Goal: Task Accomplishment & Management: Manage account settings

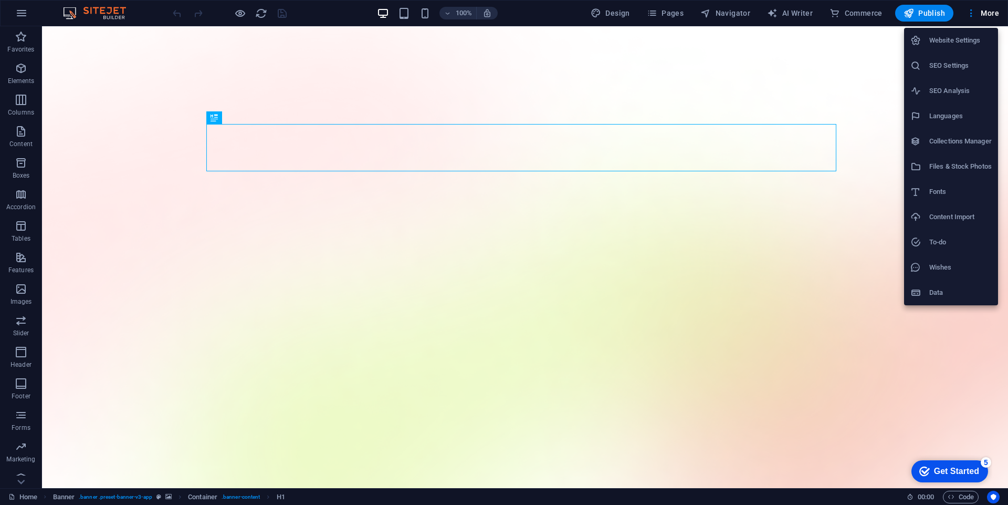
click at [939, 60] on h6 "SEO Settings" at bounding box center [961, 65] width 63 height 13
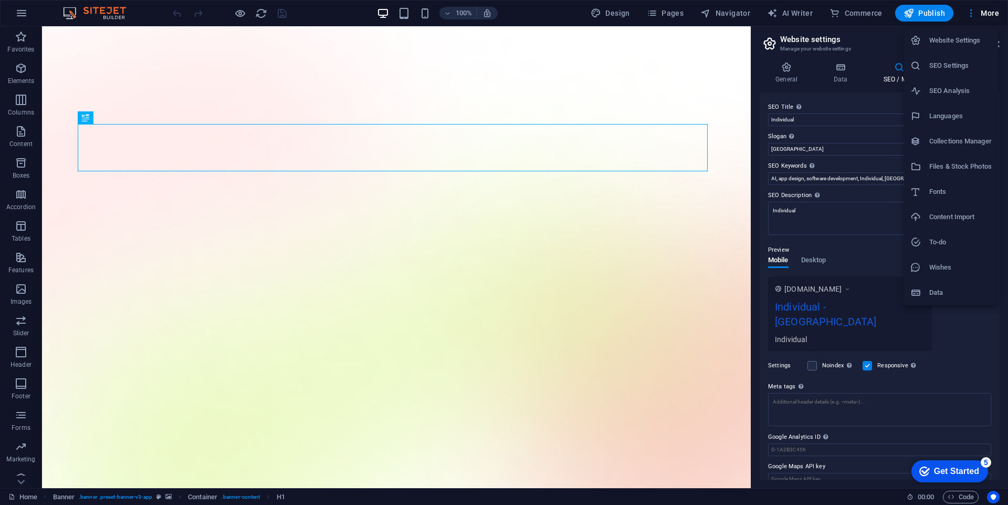
click at [959, 41] on h6 "Website Settings" at bounding box center [961, 40] width 63 height 13
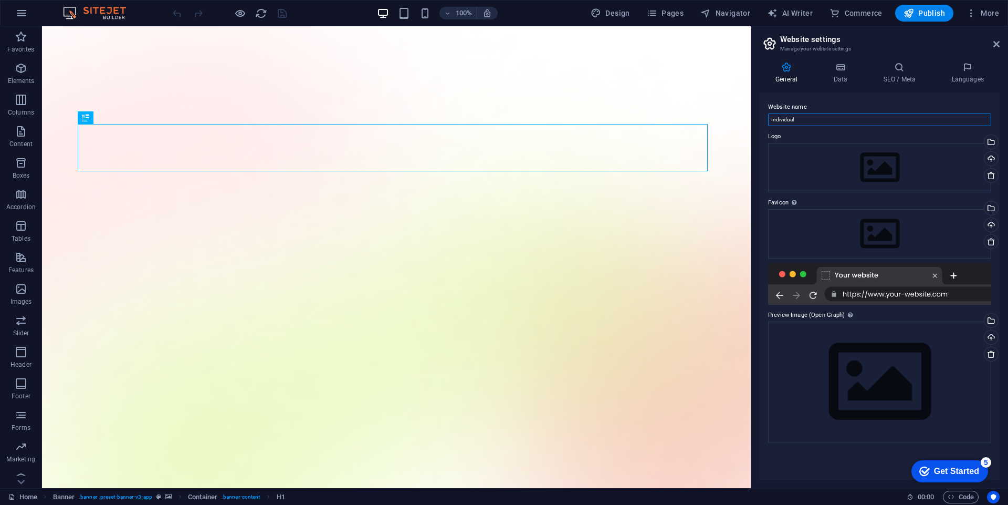
click at [840, 113] on input "Individual" at bounding box center [879, 119] width 223 height 13
type input "F"
type input "DummyCom"
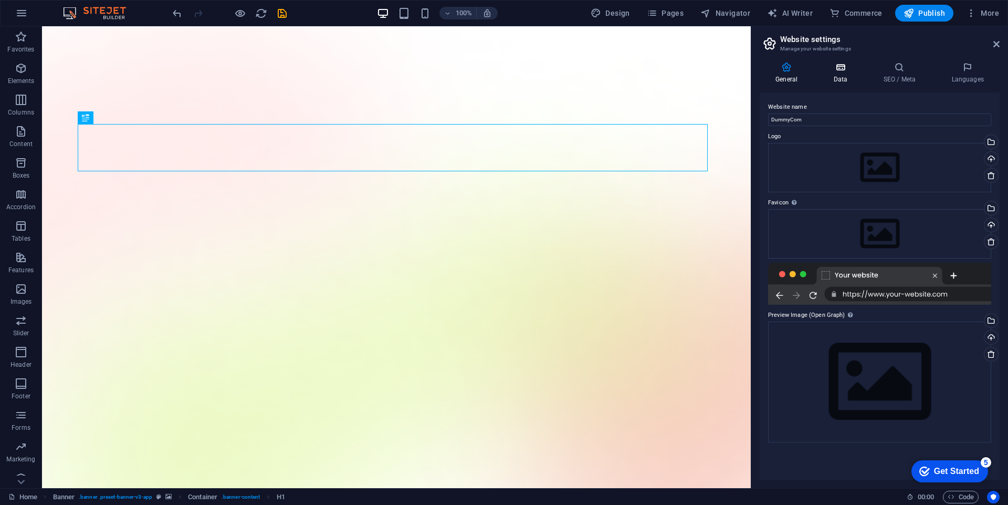
click at [830, 77] on h4 "Data" at bounding box center [843, 73] width 50 height 22
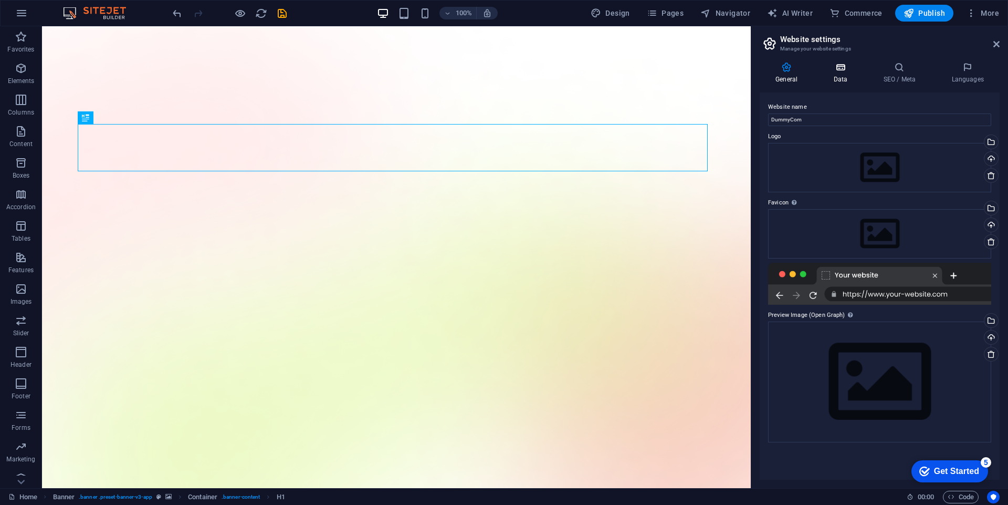
click at [826, 78] on h4 "Data" at bounding box center [843, 73] width 50 height 22
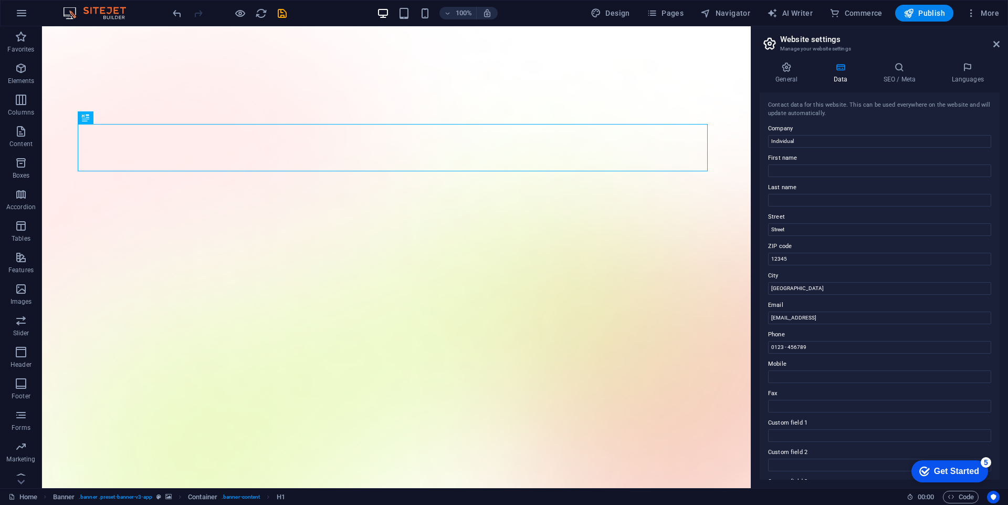
click at [808, 135] on input "Individual" at bounding box center [879, 141] width 223 height 13
click at [808, 136] on input "Individual" at bounding box center [879, 141] width 223 height 13
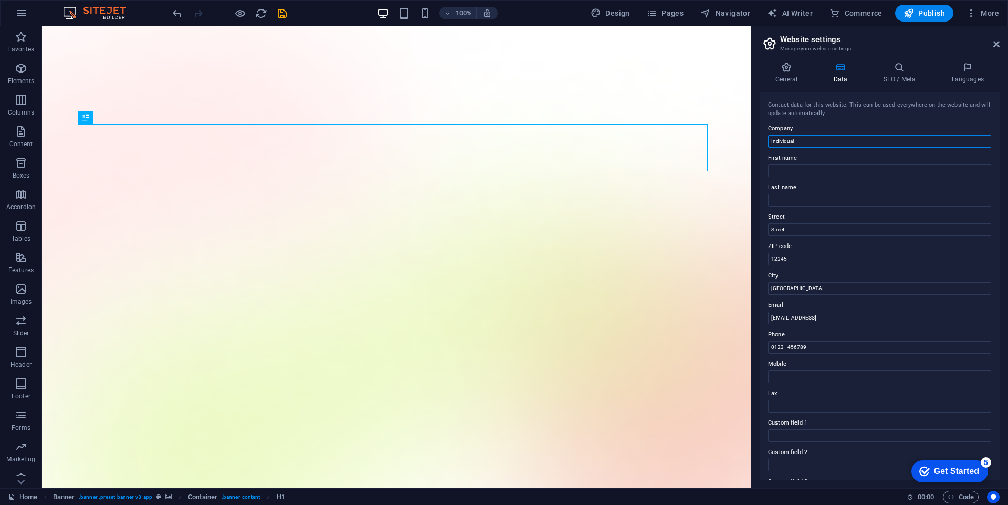
click at [808, 136] on input "Individual" at bounding box center [879, 141] width 223 height 13
type input "dummyQQ"
type input "DummyCom"
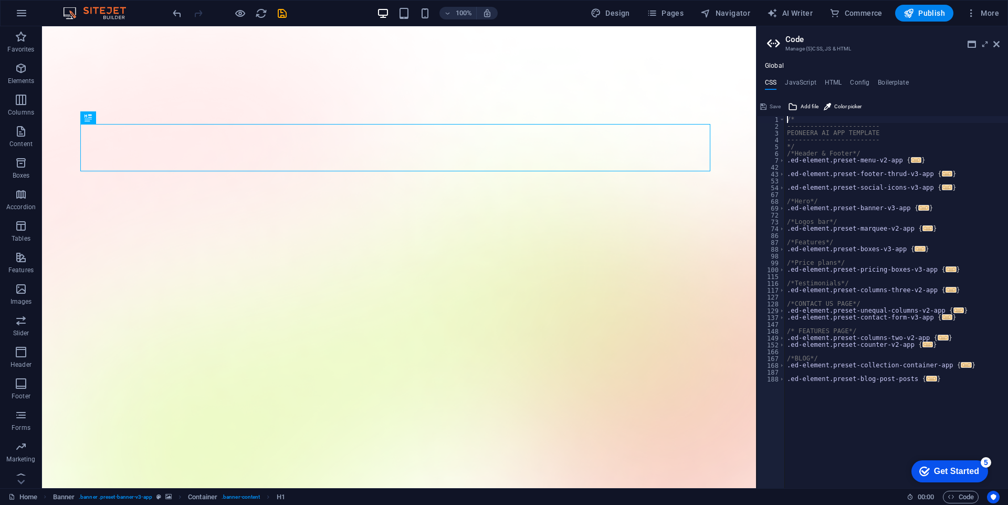
click at [798, 65] on ul "Global" at bounding box center [883, 66] width 252 height 8
click at [806, 81] on h4 "JavaScript" at bounding box center [800, 85] width 31 height 12
type textarea "/* JS for preset "Menu V2" */"
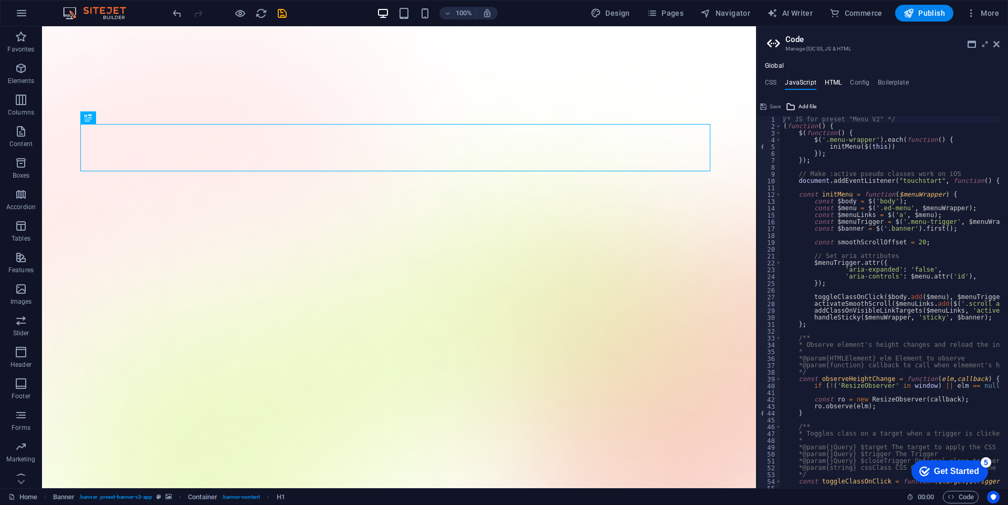
click at [835, 85] on h4 "HTML" at bounding box center [833, 85] width 17 height 12
type textarea "<button href="#main-content" class="wv-link-content button">Skip to main conten…"
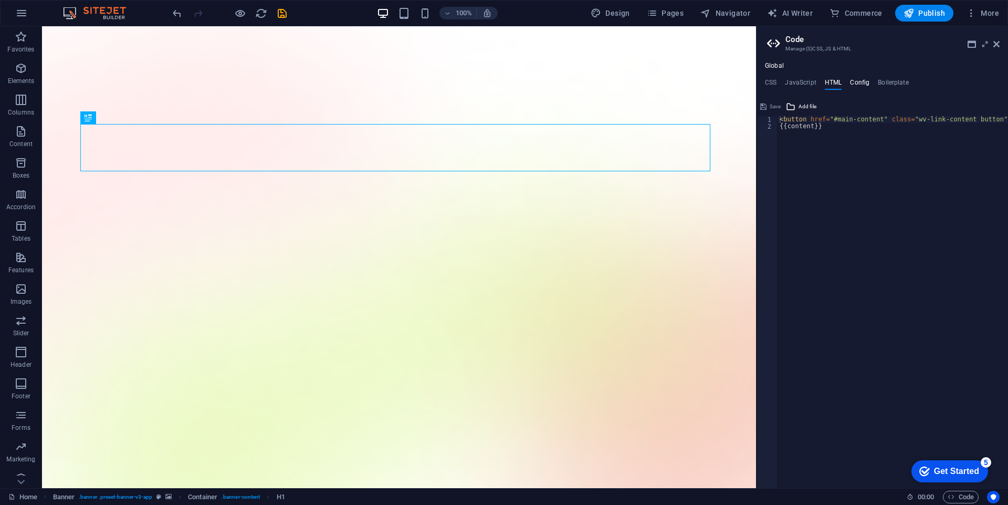
click at [856, 80] on h4 "Config" at bounding box center [859, 85] width 19 height 12
type textarea "$color-background: #ffffff;"
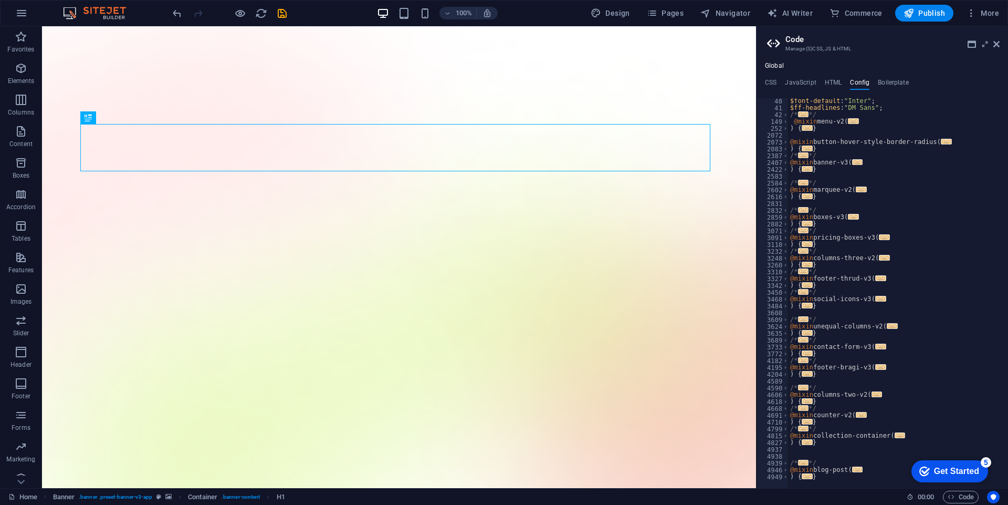
scroll to position [267, 0]
click at [881, 87] on h4 "Boilerplate" at bounding box center [893, 85] width 31 height 12
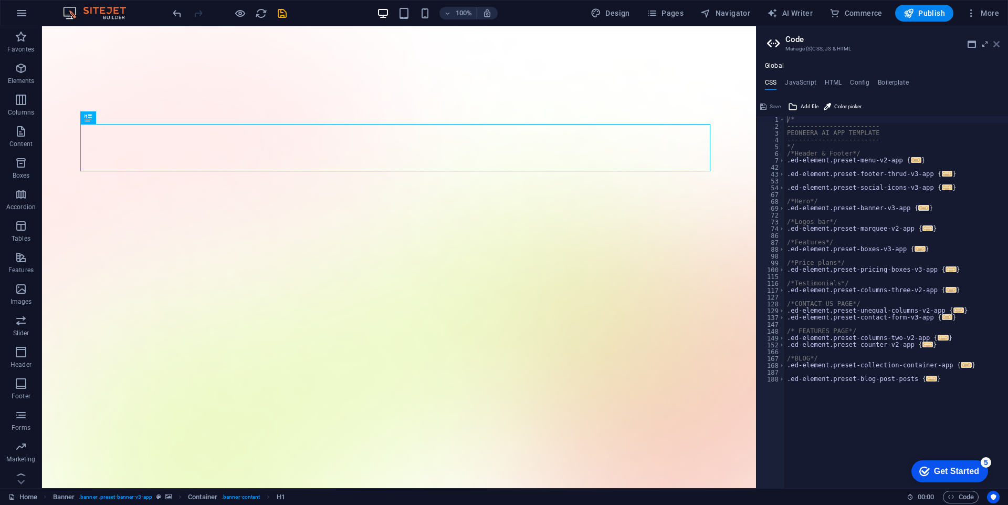
click at [994, 42] on icon at bounding box center [997, 44] width 6 height 8
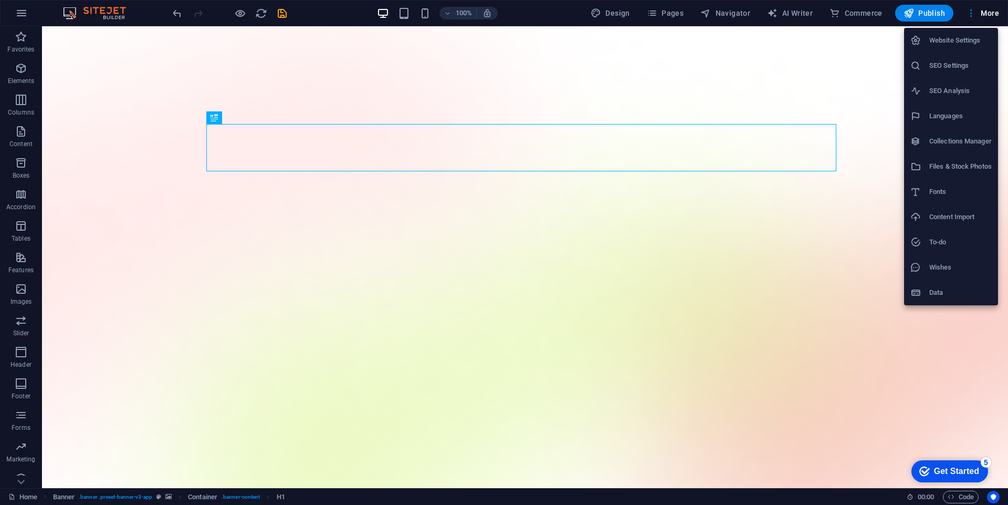
click at [842, 15] on div at bounding box center [504, 252] width 1008 height 505
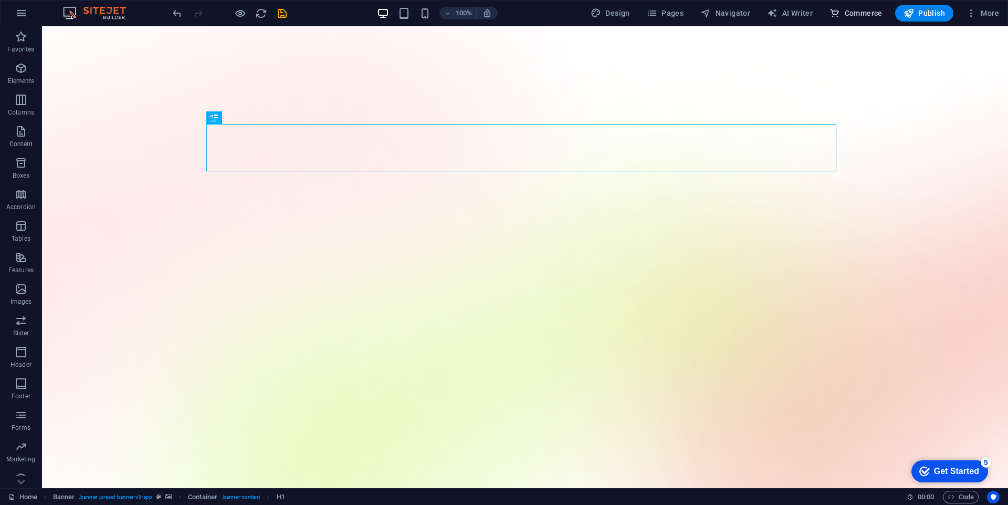
click at [0, 0] on span "Commerce" at bounding box center [0, 0] width 0 height 0
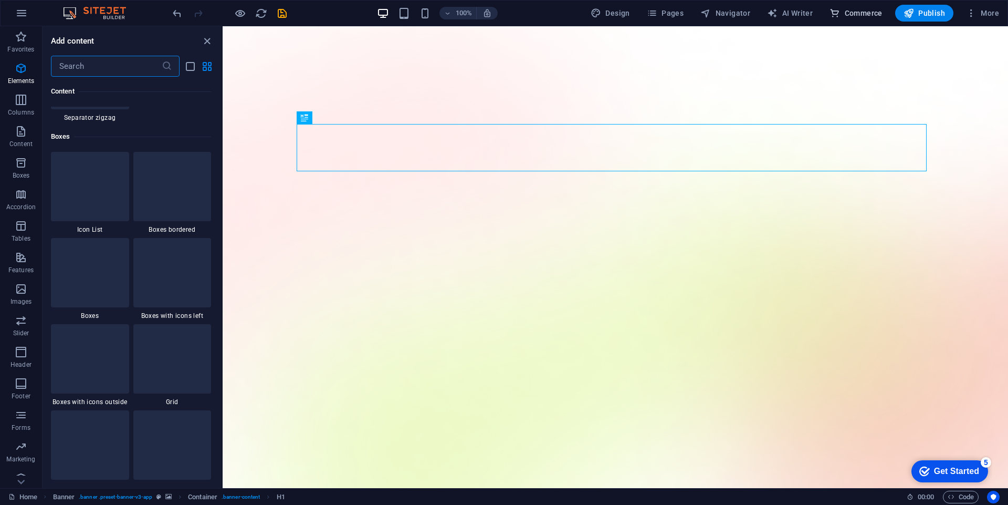
scroll to position [10122, 0]
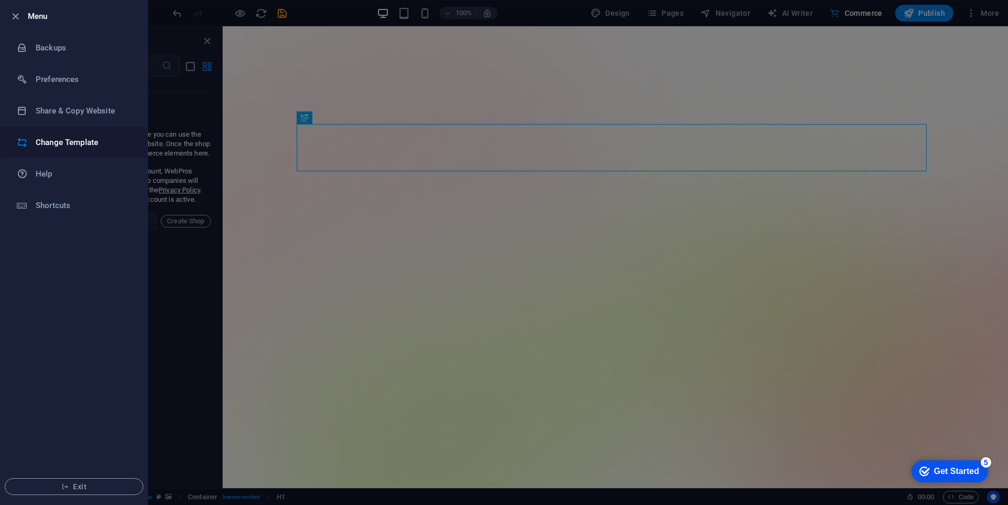
click at [66, 142] on h6 "Change Template" at bounding box center [84, 142] width 97 height 13
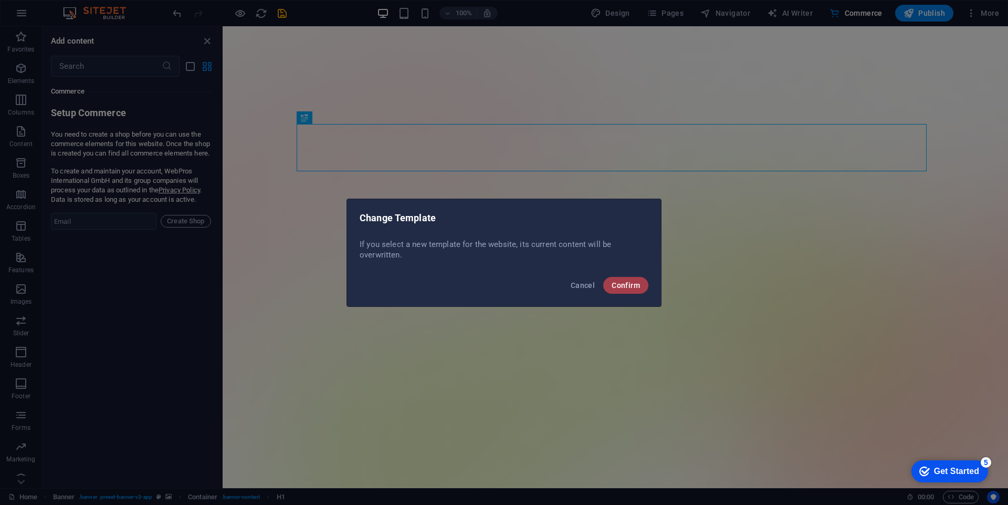
click at [630, 287] on span "Confirm" at bounding box center [626, 285] width 28 height 8
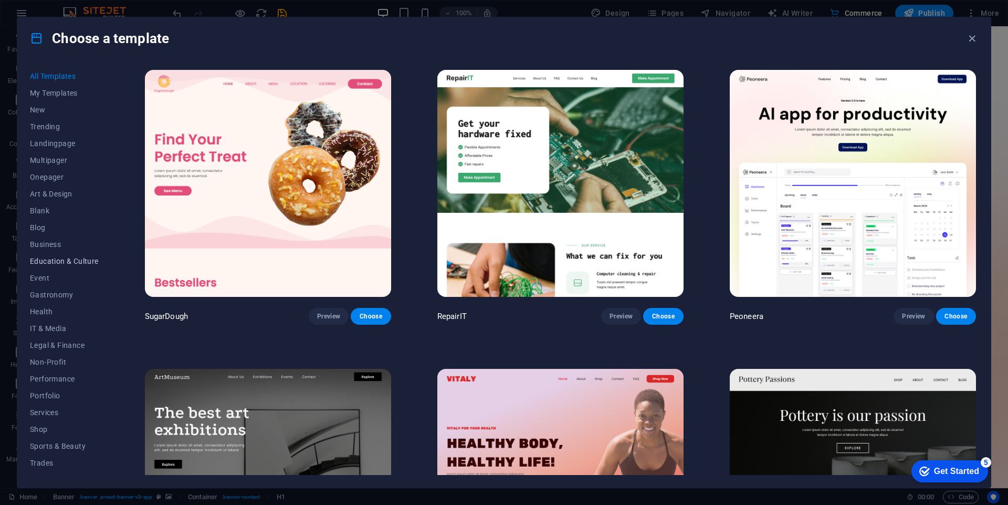
scroll to position [30, 0]
click at [53, 368] on span "Portfolio" at bounding box center [64, 365] width 69 height 8
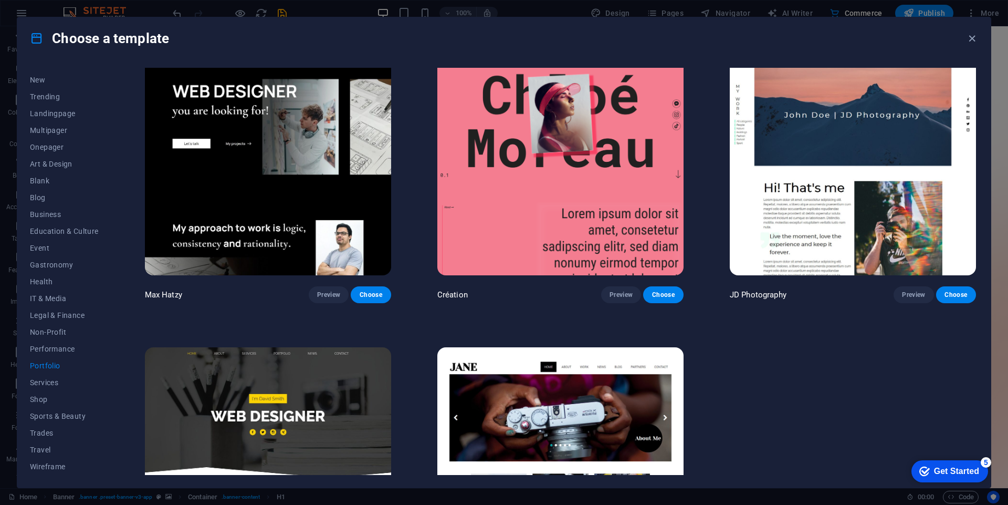
scroll to position [444, 0]
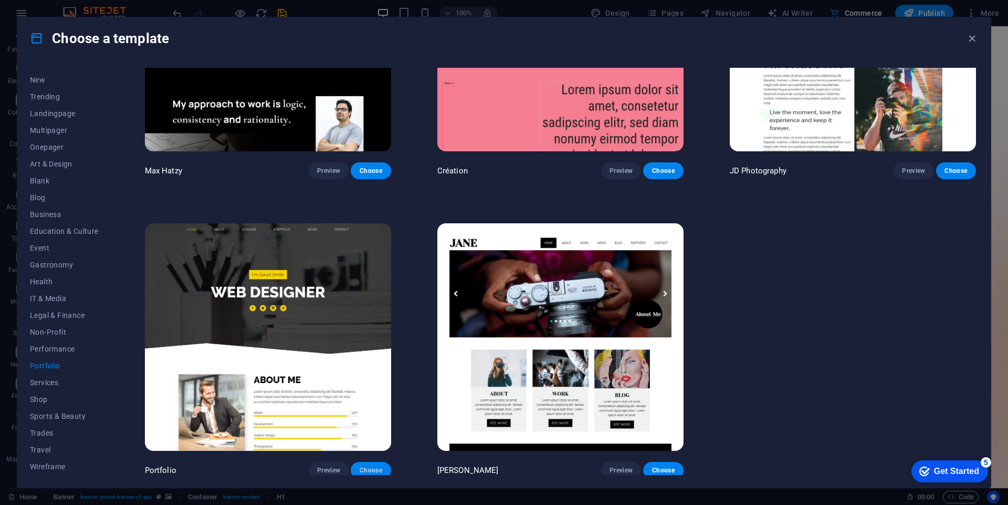
click at [374, 473] on button "Choose" at bounding box center [371, 470] width 40 height 17
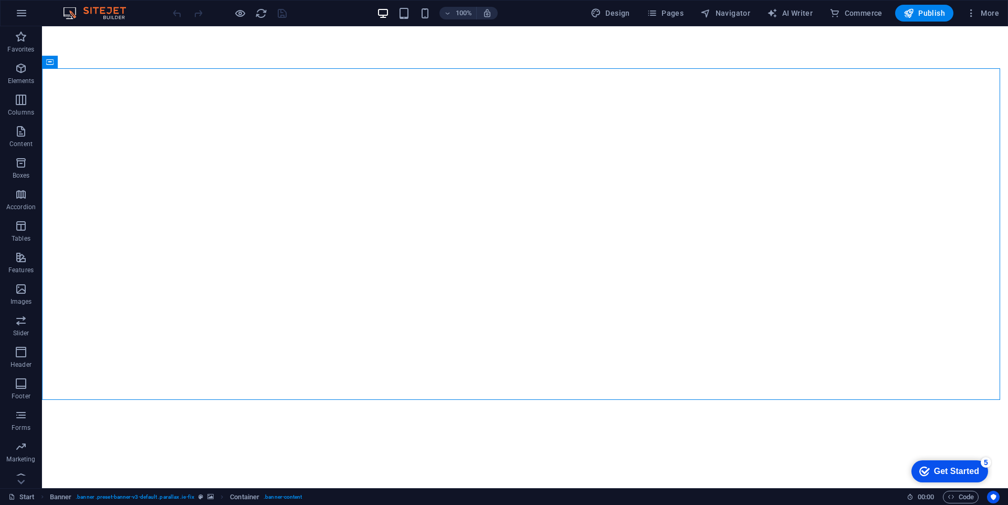
click at [962, 472] on div "Get Started" at bounding box center [956, 470] width 45 height 9
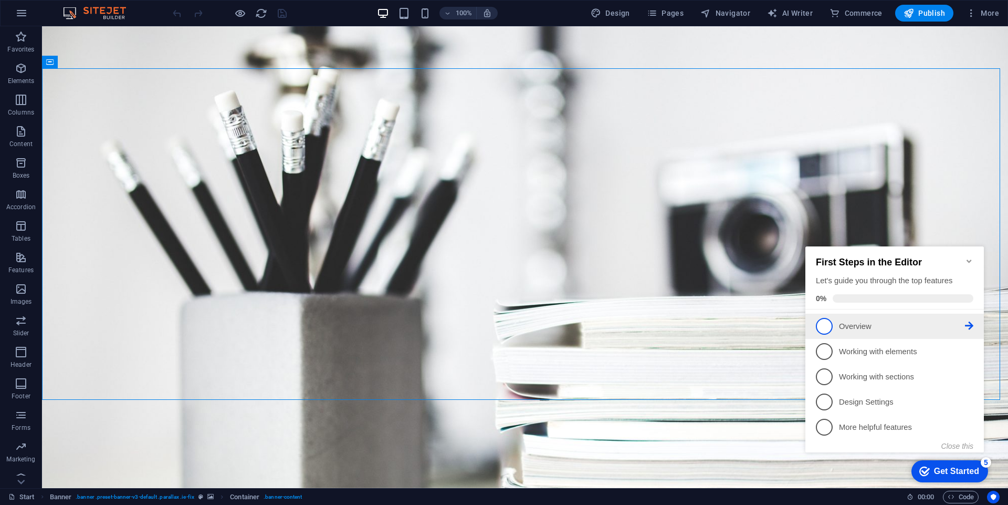
click at [869, 325] on p "Overview - incomplete" at bounding box center [902, 326] width 126 height 11
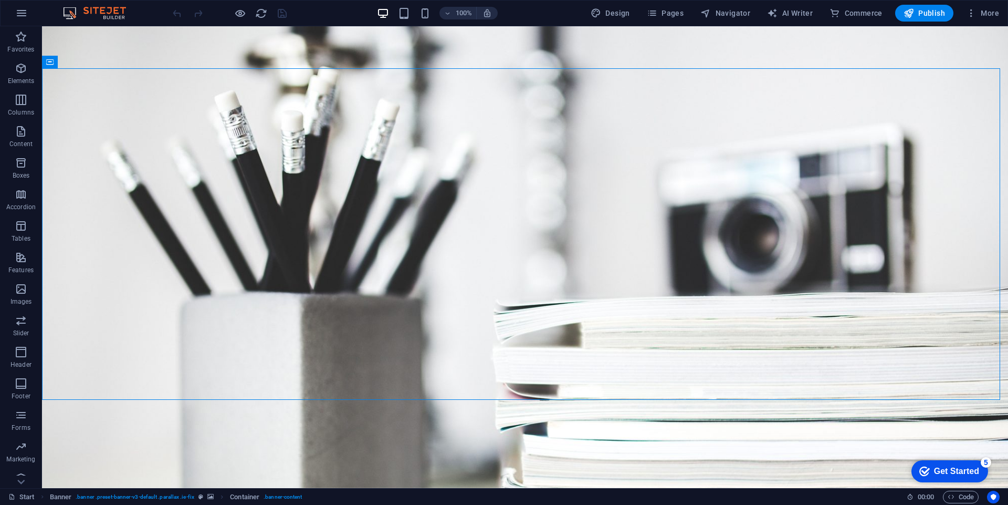
click at [948, 471] on div "Get Started" at bounding box center [956, 470] width 45 height 9
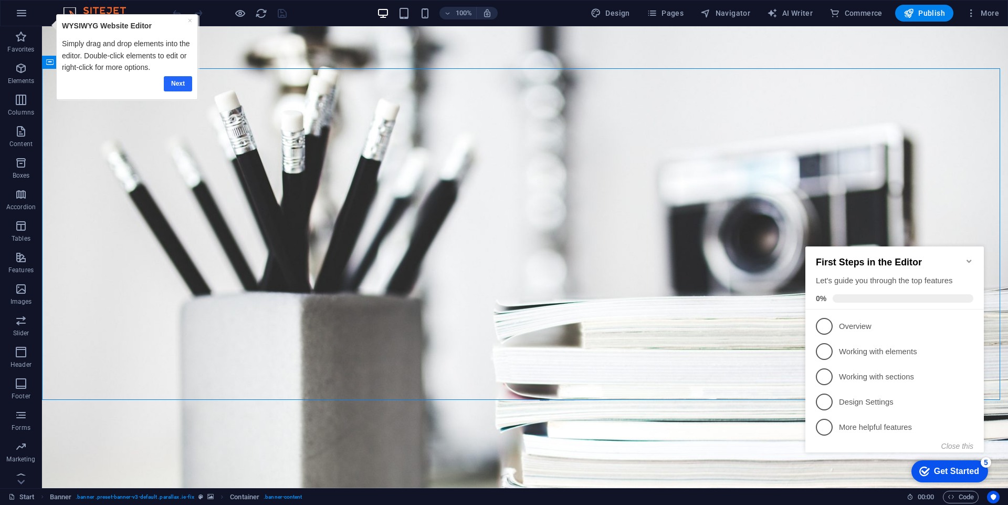
click at [187, 86] on link "Next" at bounding box center [178, 83] width 28 height 15
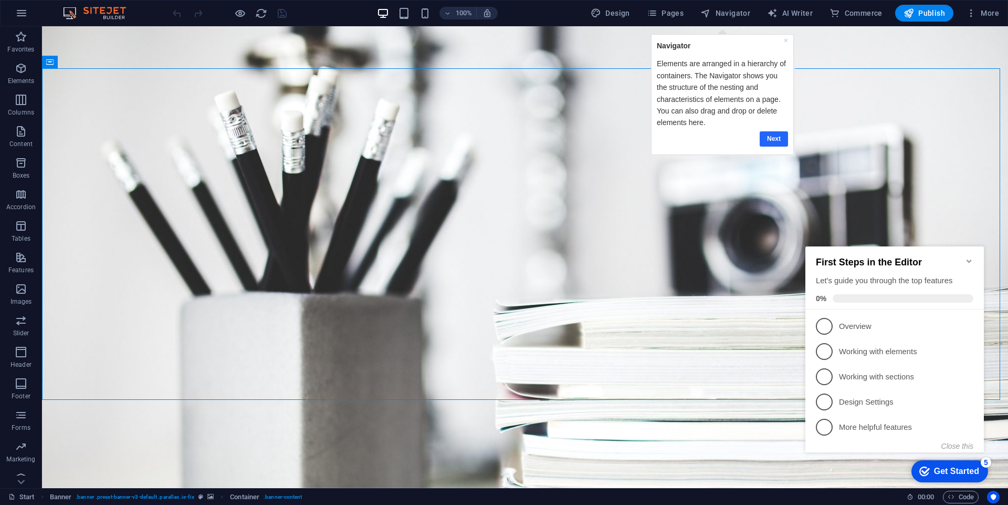
click at [769, 139] on link "Next" at bounding box center [773, 138] width 28 height 15
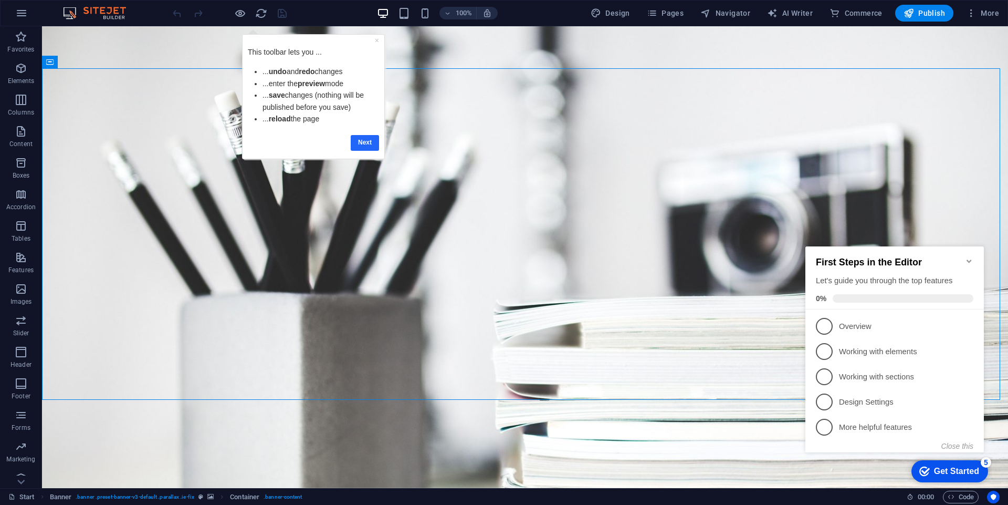
click at [366, 145] on link "Next" at bounding box center [365, 142] width 28 height 15
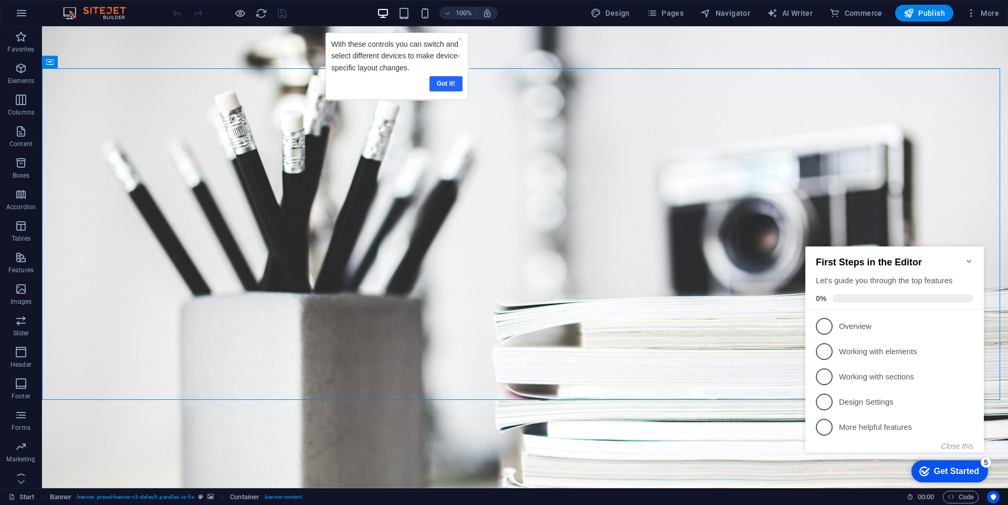
click at [446, 79] on link "Got it!" at bounding box center [446, 83] width 33 height 15
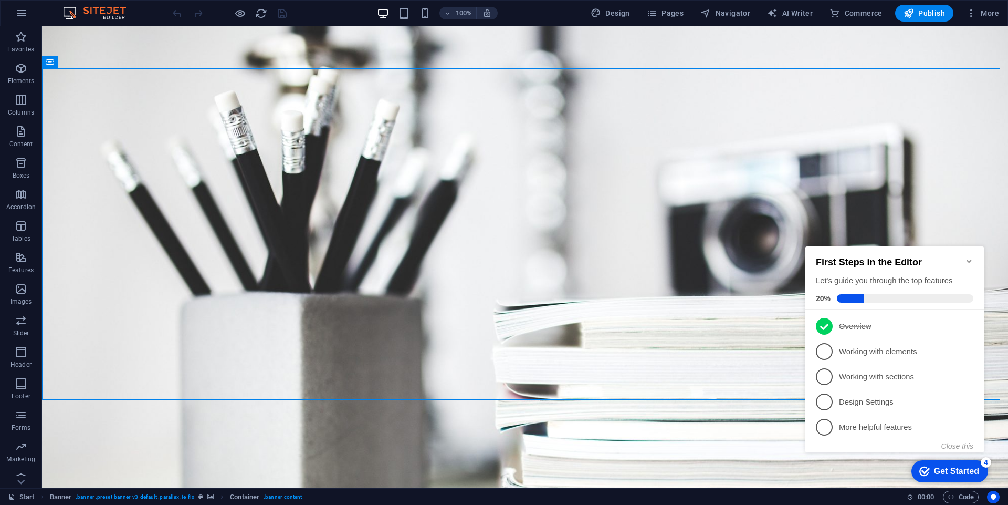
click at [967, 257] on icon "Minimize checklist" at bounding box center [969, 261] width 8 height 8
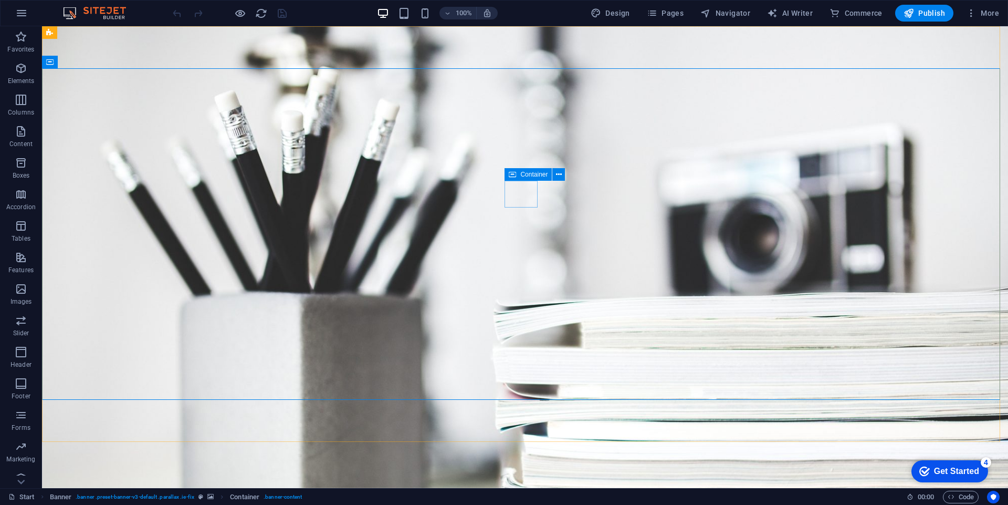
click at [518, 178] on div "Container" at bounding box center [528, 174] width 47 height 13
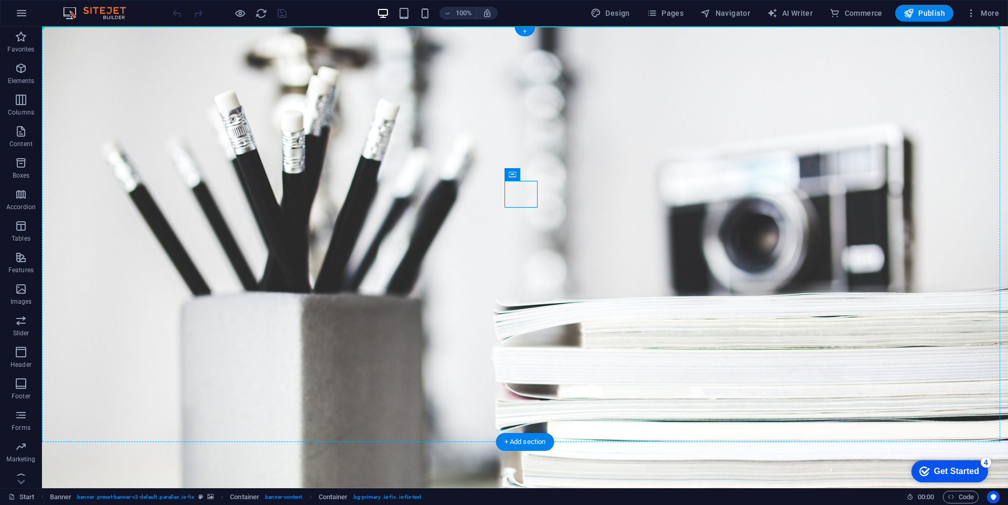
drag, startPoint x: 510, startPoint y: 193, endPoint x: 163, endPoint y: 101, distance: 359.0
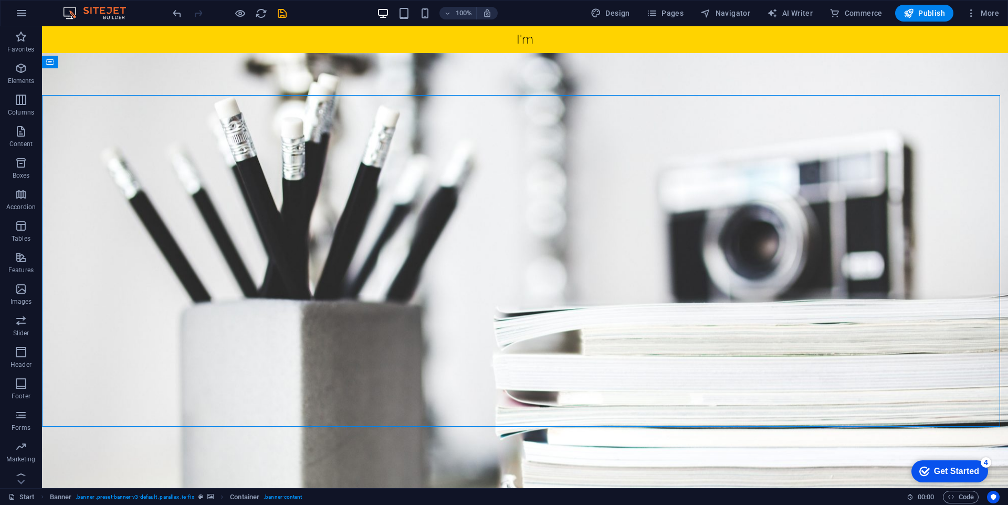
click at [178, 20] on div at bounding box center [230, 13] width 118 height 17
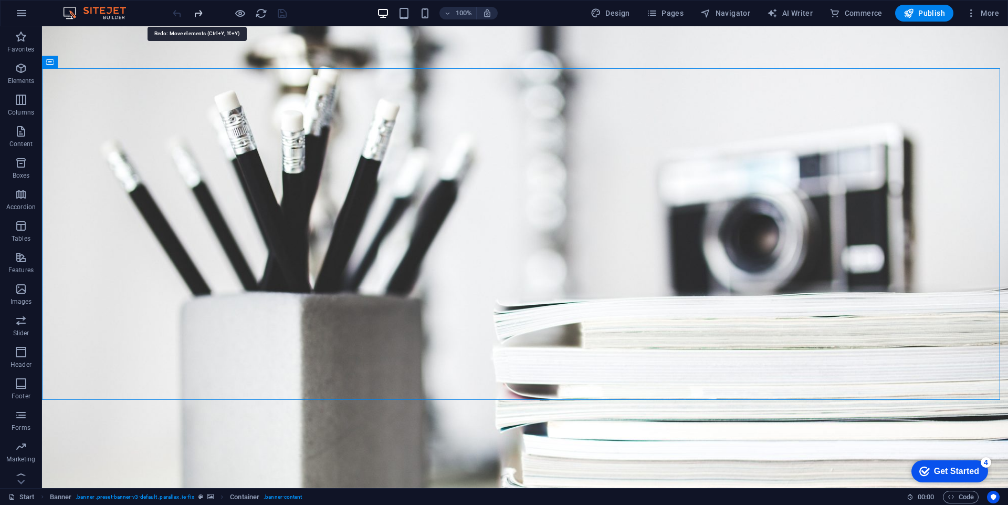
click at [0, 0] on icon "redo" at bounding box center [0, 0] width 0 height 0
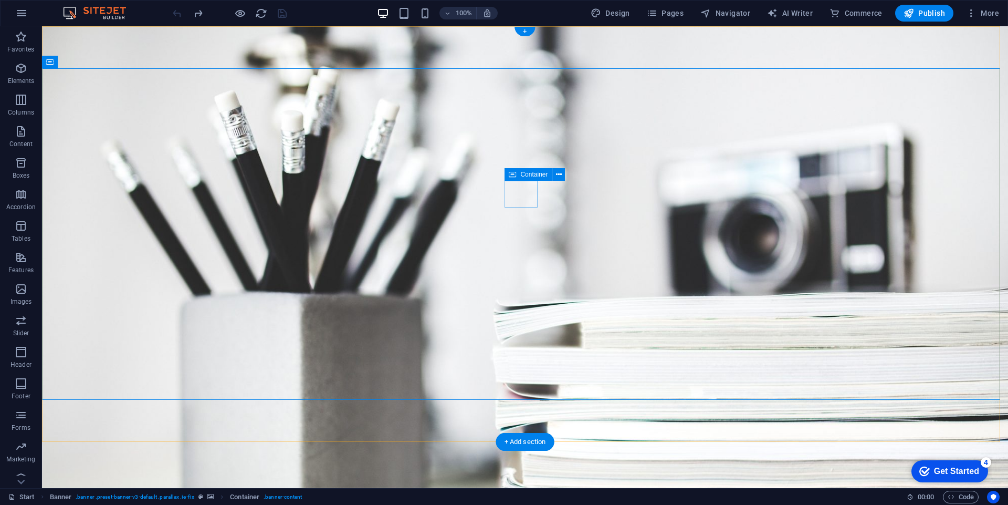
click at [559, 175] on icon at bounding box center [559, 174] width 6 height 11
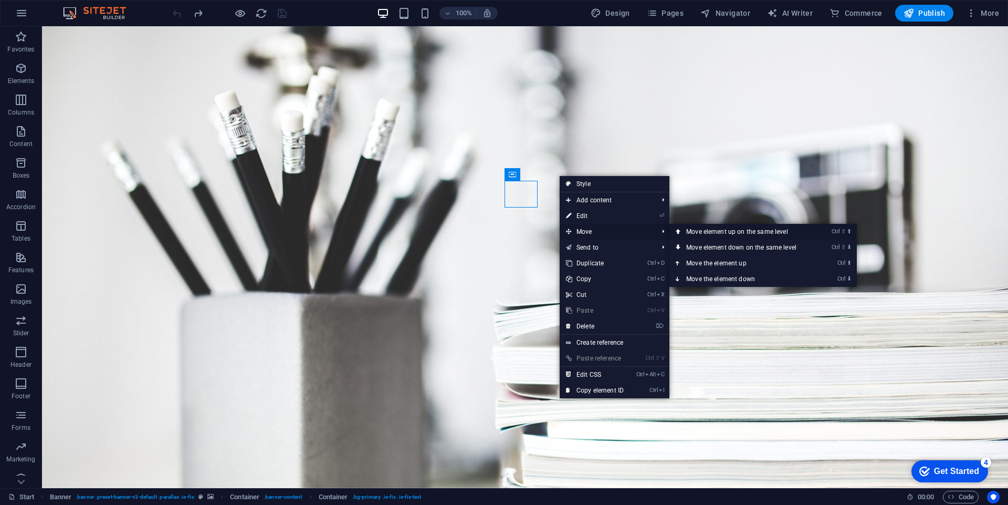
click at [711, 232] on link "Ctrl ⇧ ⬆ Move element up on the same level" at bounding box center [744, 232] width 148 height 16
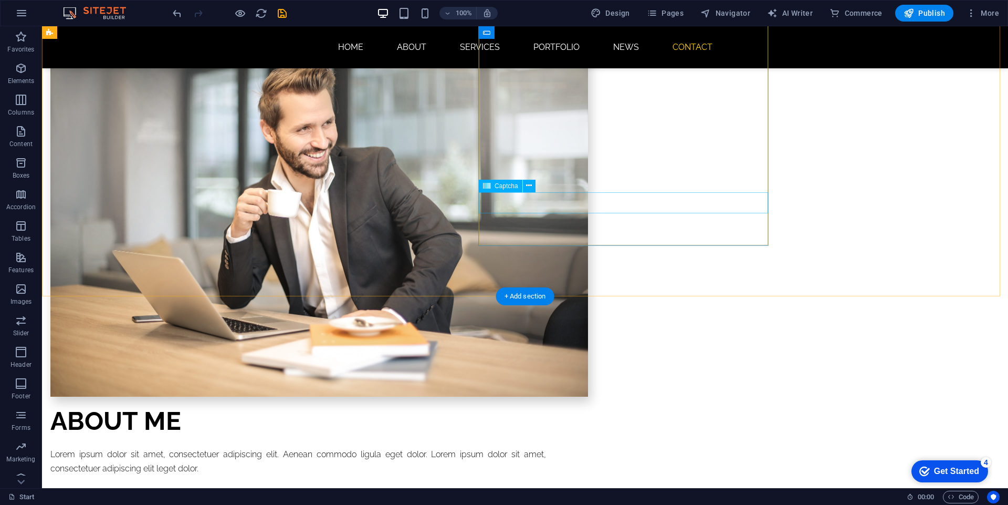
scroll to position [2200, 0]
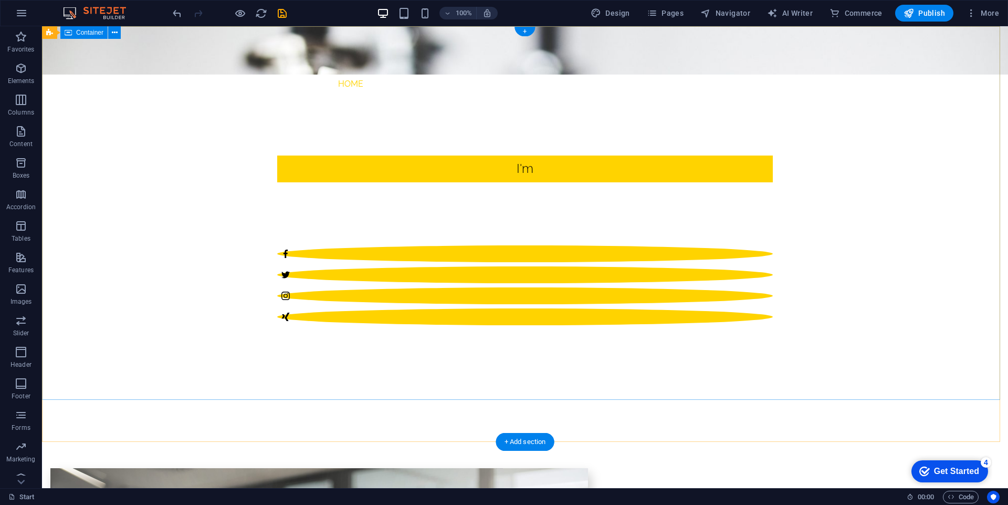
scroll to position [0, 0]
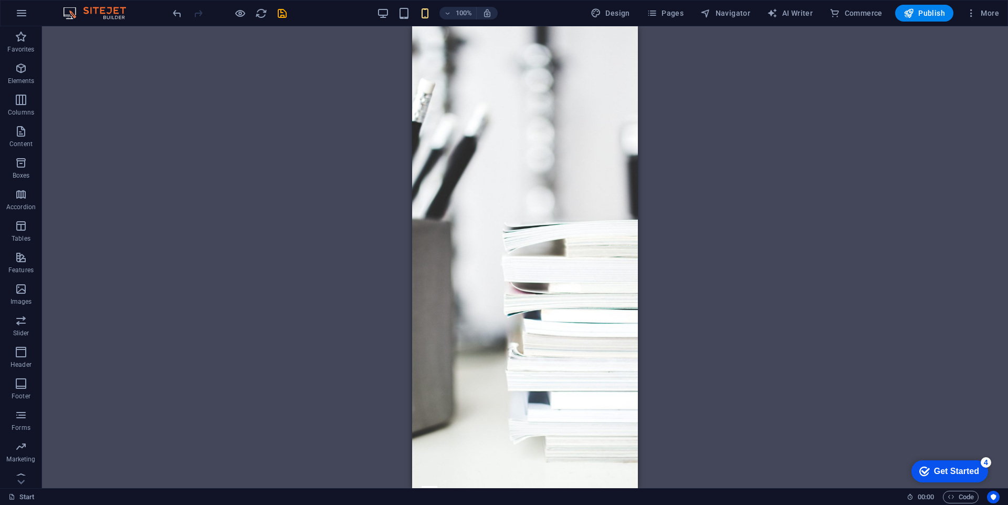
click at [330, 97] on div "Drag here to replace the existing content. Press “Ctrl” if you want to create a…" at bounding box center [525, 257] width 966 height 462
click at [453, 481] on div at bounding box center [525, 493] width 217 height 24
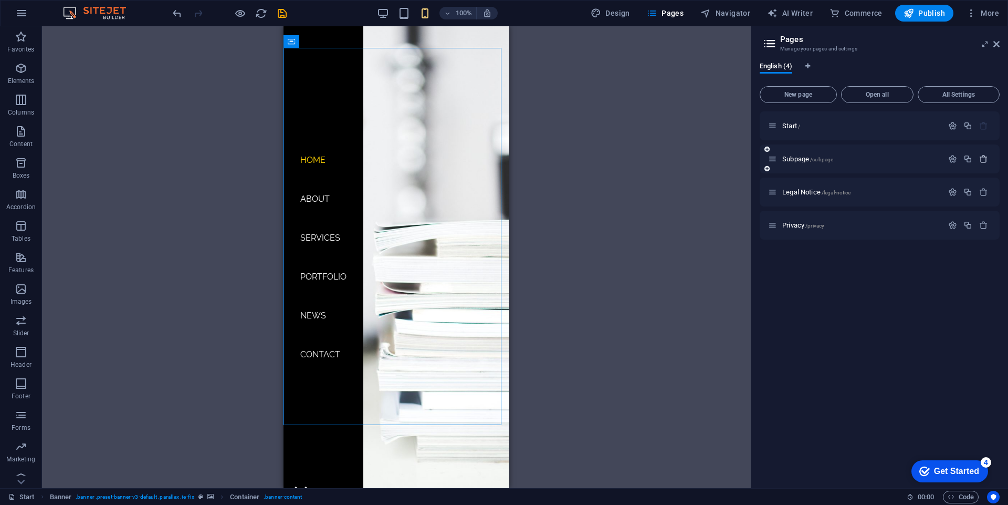
click at [990, 159] on button "button" at bounding box center [983, 158] width 15 height 9
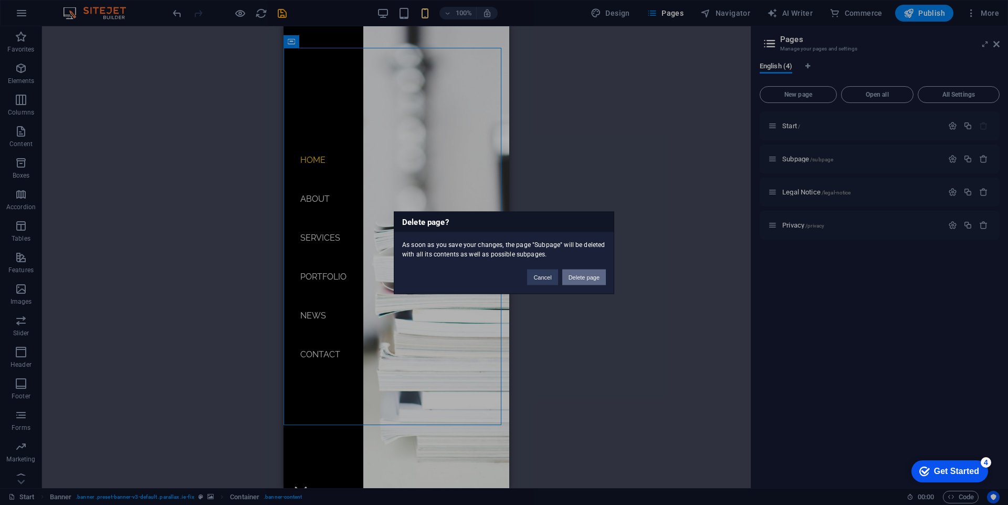
click at [572, 280] on button "Delete page" at bounding box center [585, 277] width 44 height 16
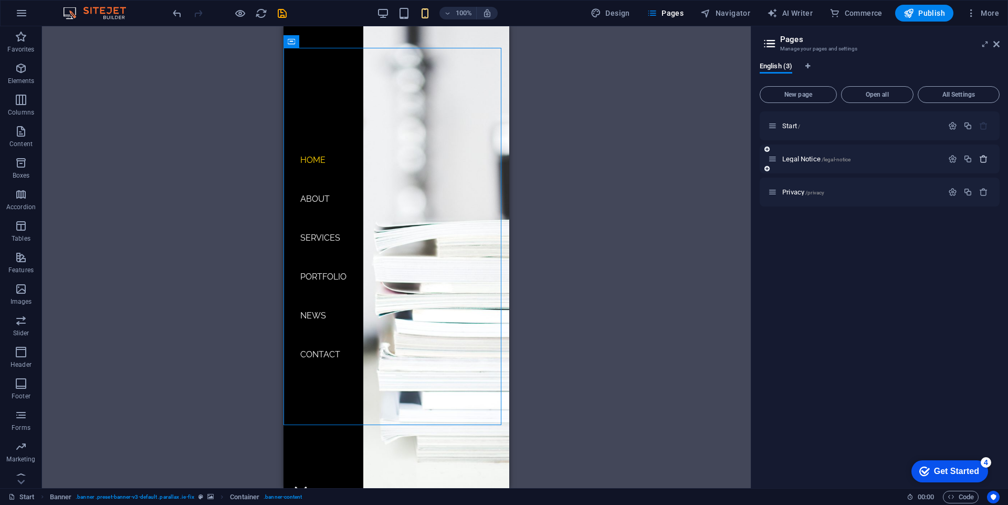
click at [984, 163] on icon "button" at bounding box center [984, 158] width 9 height 9
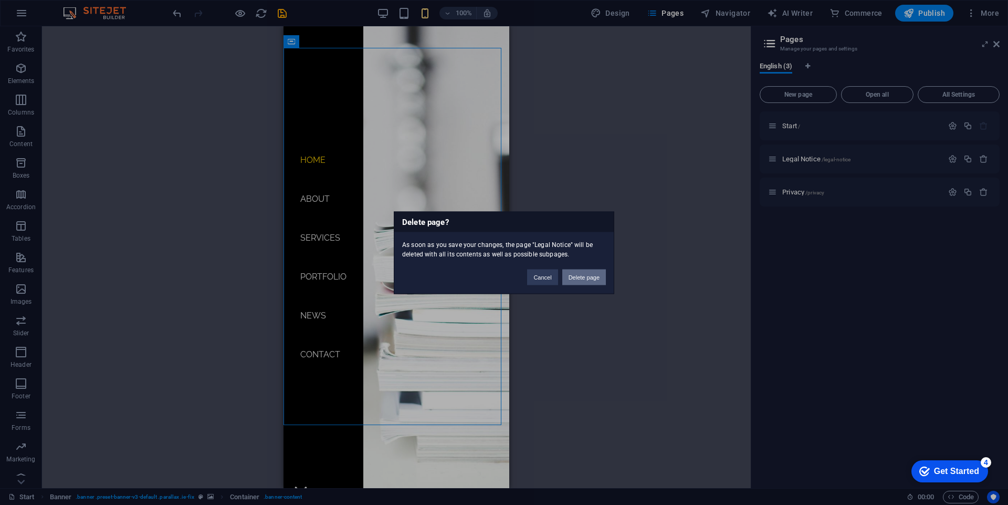
click at [590, 280] on button "Delete page" at bounding box center [585, 277] width 44 height 16
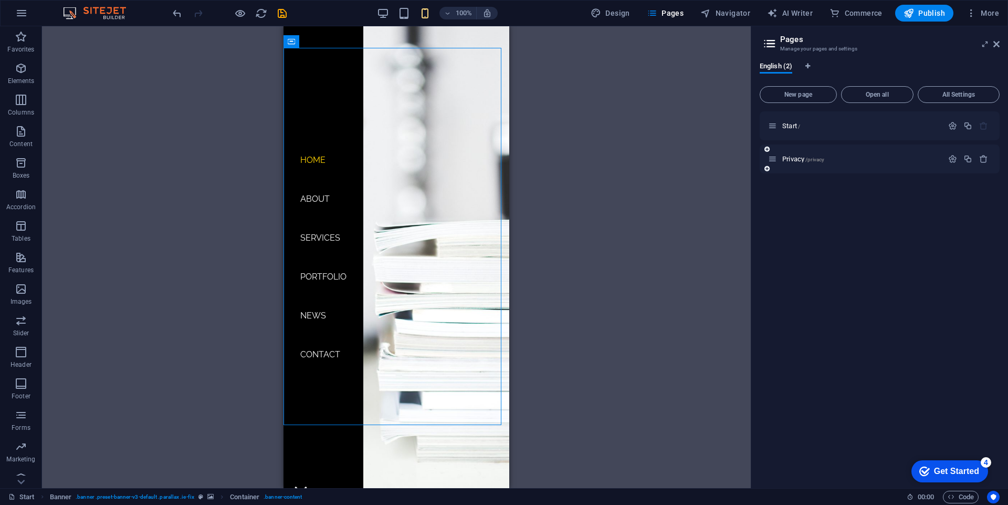
click at [992, 158] on div "Privacy /privacy" at bounding box center [880, 158] width 240 height 29
click at [988, 159] on icon "button" at bounding box center [984, 158] width 9 height 9
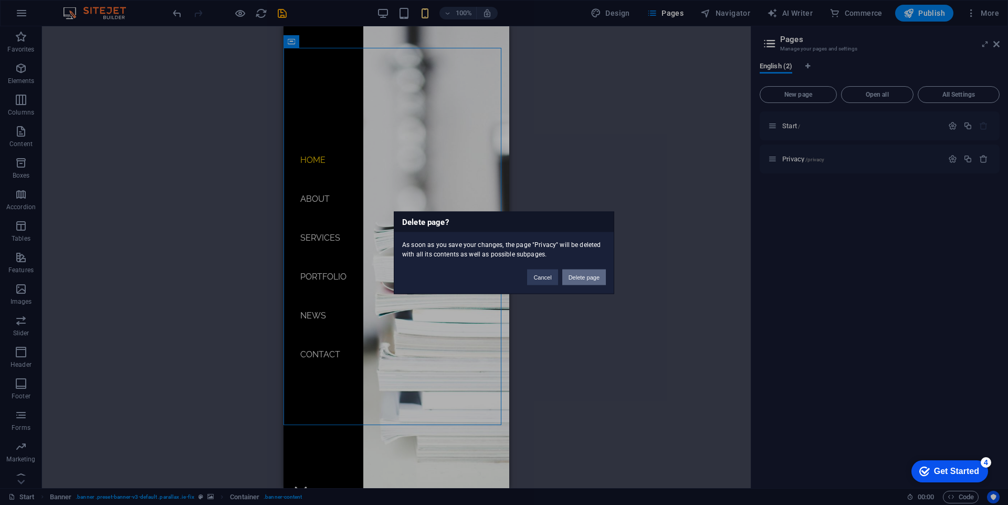
click at [581, 277] on button "Delete page" at bounding box center [585, 277] width 44 height 16
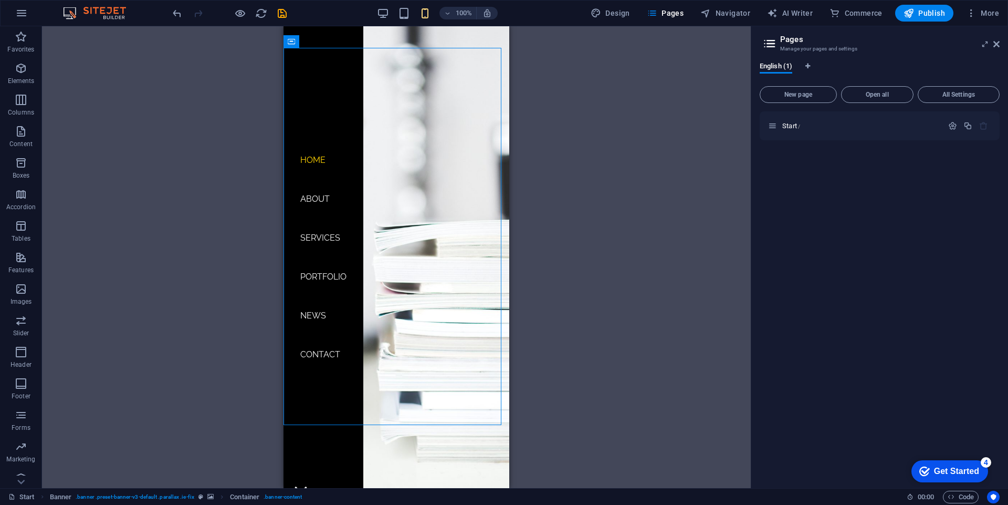
click at [848, 200] on div "Start /" at bounding box center [880, 295] width 240 height 368
select select "English"
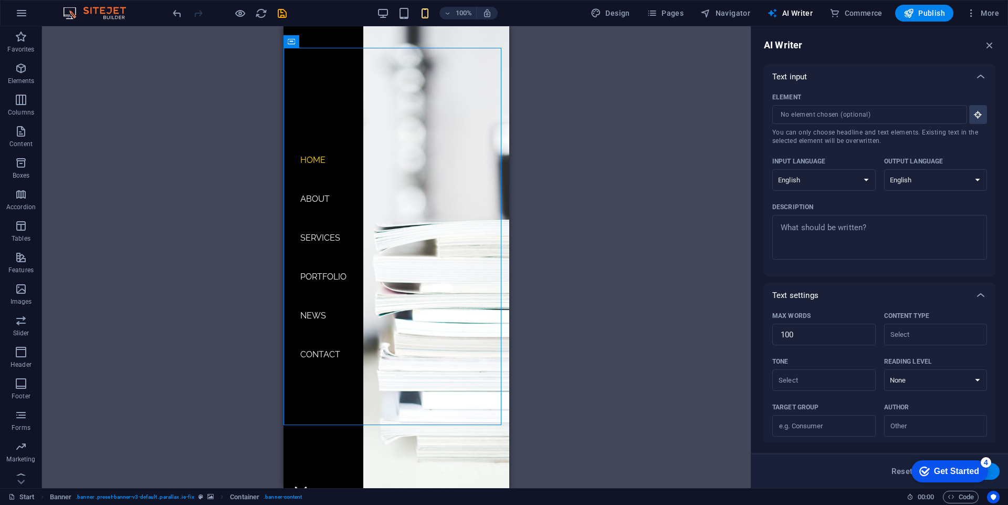
click at [824, 5] on div "Design Pages Navigator AI Writer Commerce Publish More" at bounding box center [795, 13] width 417 height 17
click at [839, 9] on icon "button" at bounding box center [835, 13] width 11 height 11
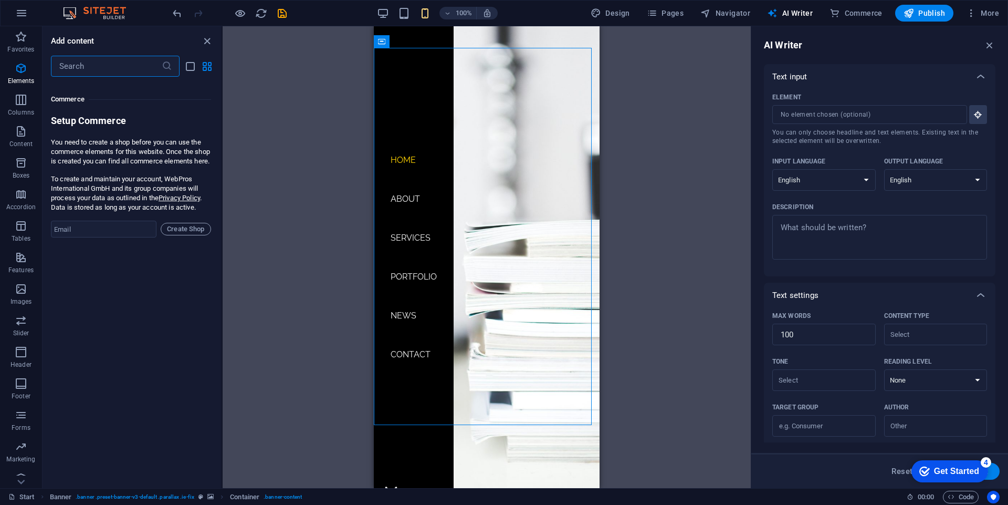
scroll to position [10122, 0]
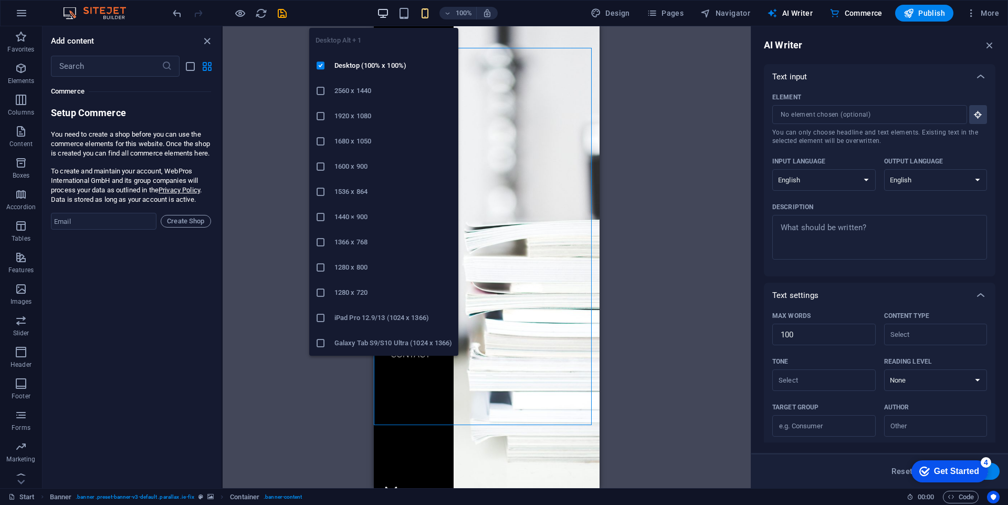
click at [384, 14] on icon "button" at bounding box center [383, 13] width 12 height 12
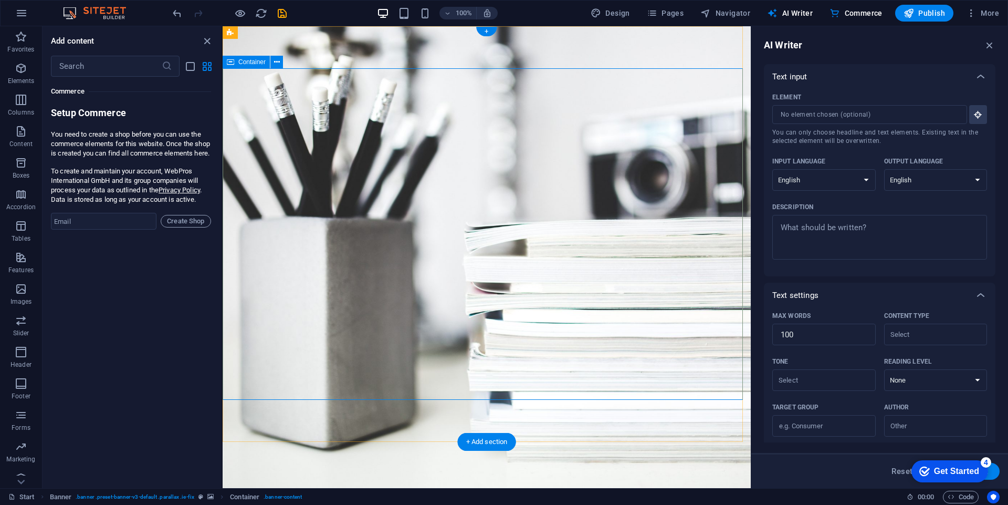
click at [204, 43] on icon "close panel" at bounding box center [207, 41] width 12 height 12
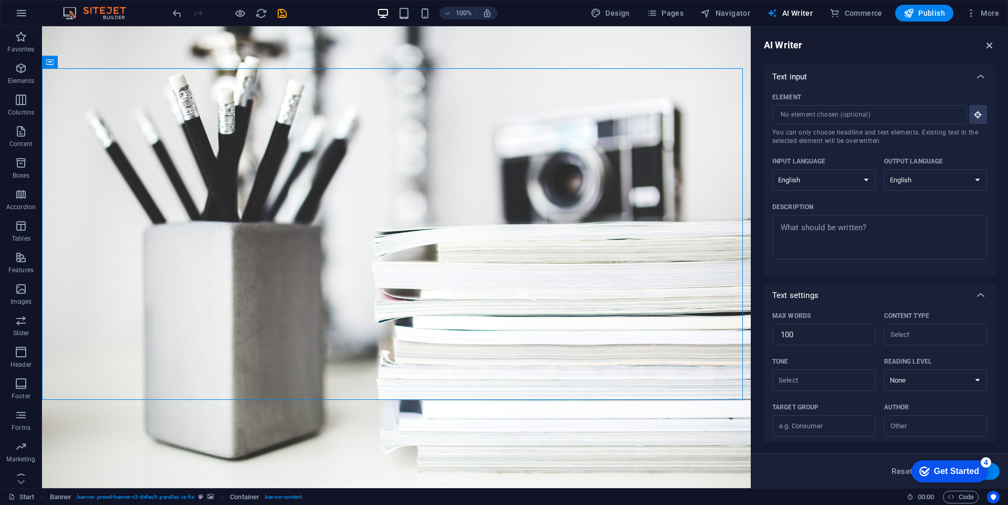
click at [995, 44] on icon "button" at bounding box center [990, 45] width 12 height 12
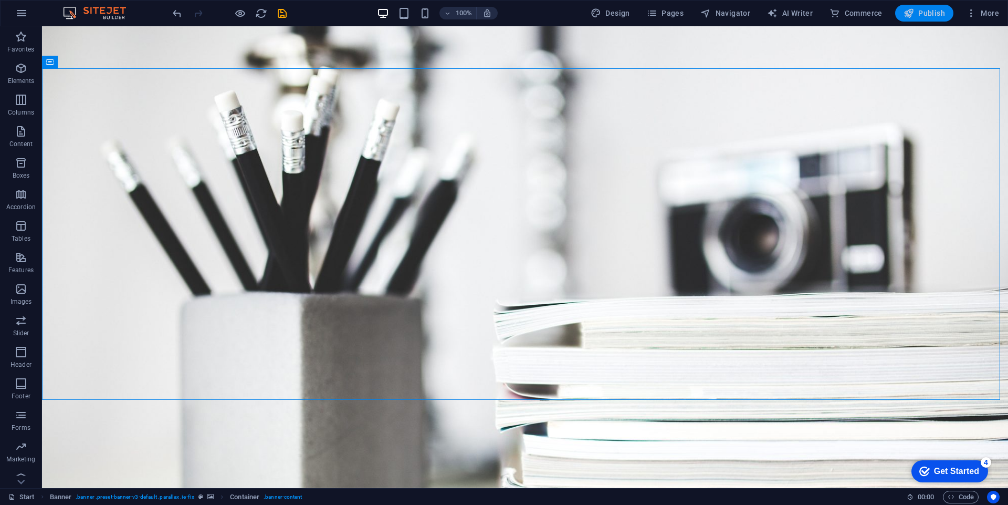
click at [0, 0] on span "Publish" at bounding box center [0, 0] width 0 height 0
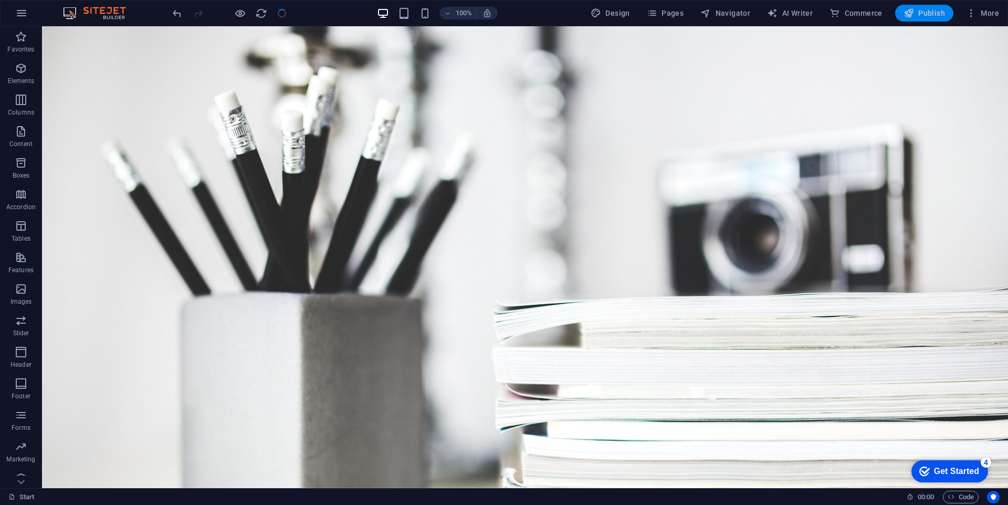
click at [910, 15] on icon "button" at bounding box center [909, 13] width 11 height 11
click at [0, 0] on span "Publish" at bounding box center [0, 0] width 0 height 0
